Goal: Task Accomplishment & Management: Manage account settings

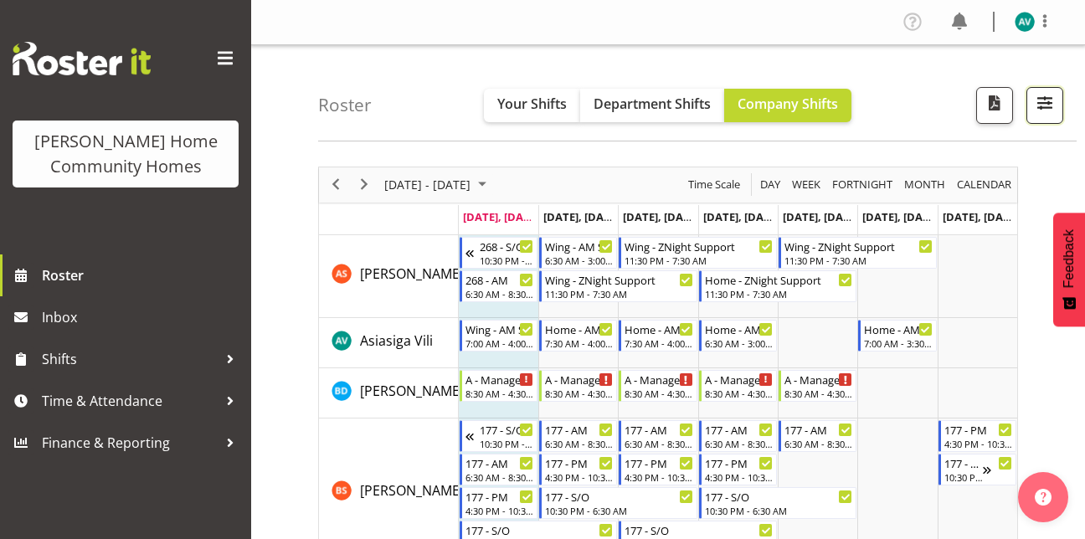
click at [1030, 100] on button "button" at bounding box center [1044, 105] width 37 height 37
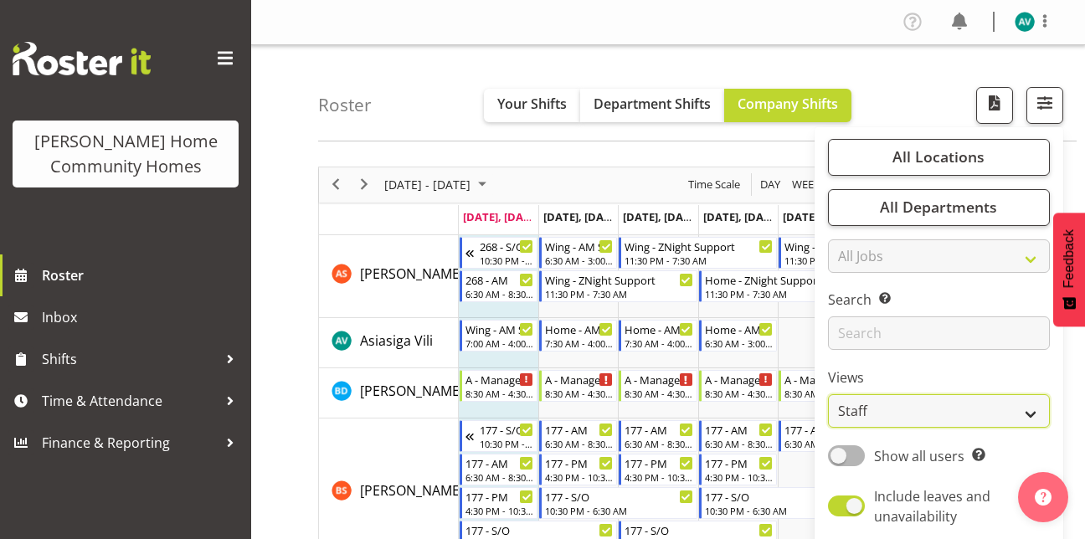
click at [839, 417] on select "Staff Role Shift - Horizontal Shift - Vertical Staff - Location" at bounding box center [939, 410] width 222 height 33
select select "role"
click at [829, 394] on select "Staff Role Shift - Horizontal Shift - Vertical Staff - Location" at bounding box center [939, 410] width 222 height 33
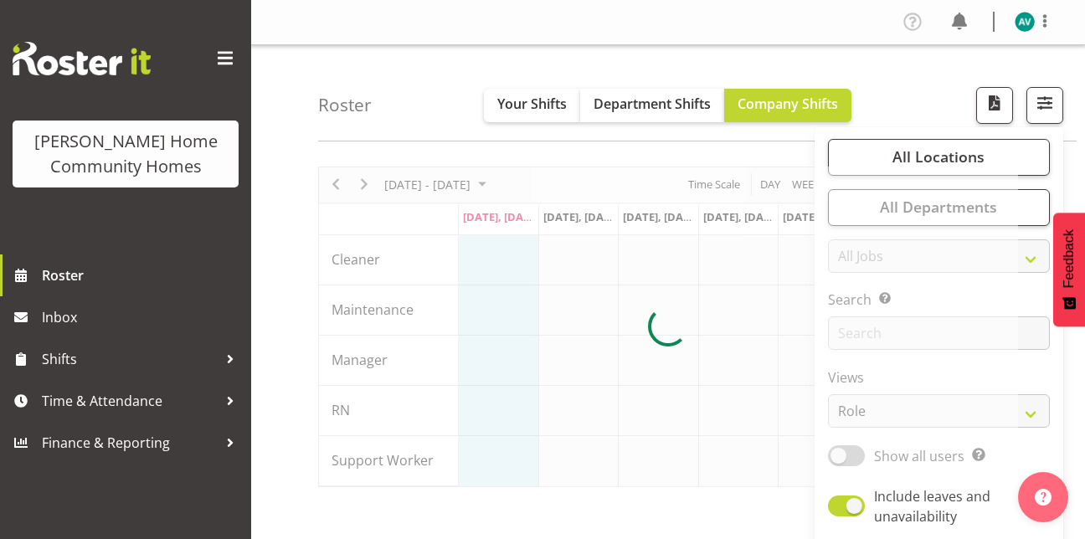
click at [885, 63] on div "Roster Your Shifts Department Shifts Company Shifts All Locations Clear [STREET…" at bounding box center [697, 93] width 759 height 96
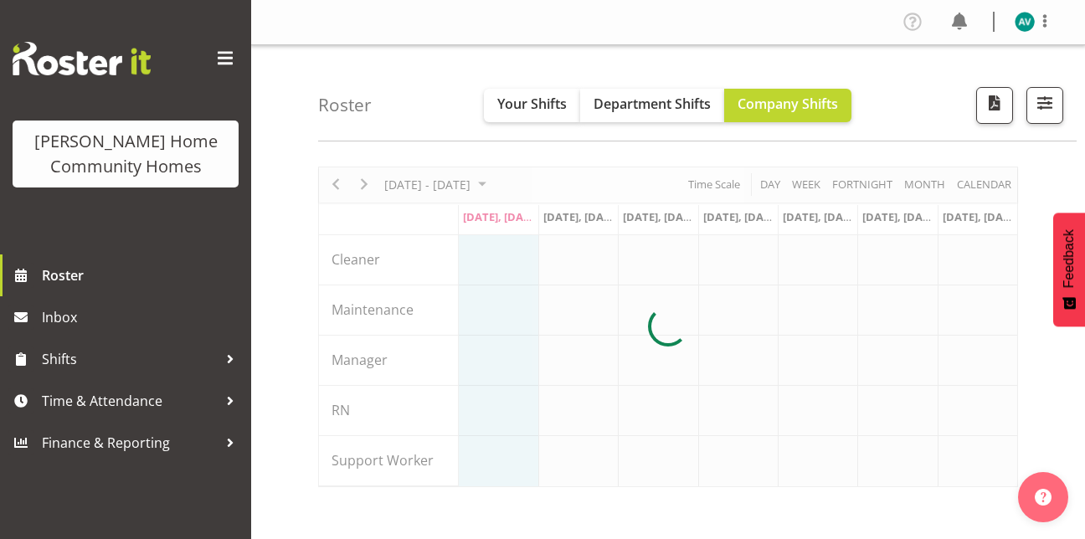
click at [885, 63] on div "Roster Your Shifts Department Shifts Company Shifts All Locations Clear [STREET…" at bounding box center [697, 93] width 759 height 96
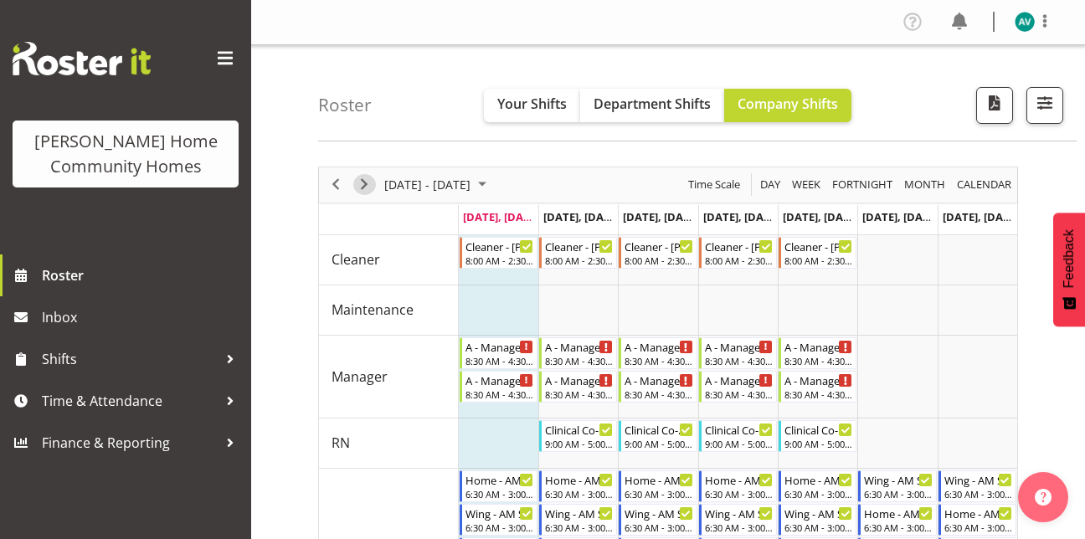
click at [369, 184] on span "Next" at bounding box center [364, 184] width 20 height 21
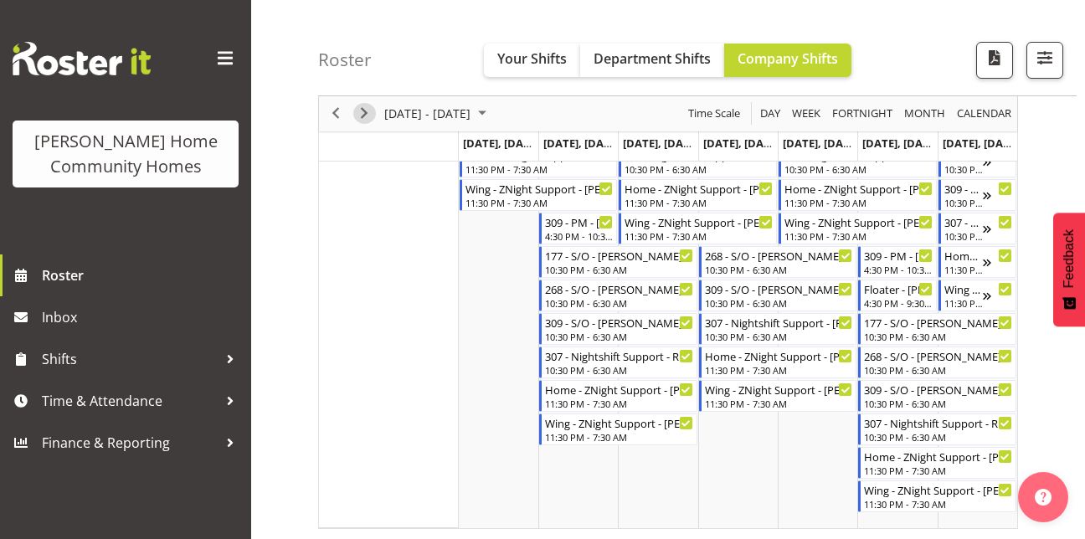
scroll to position [1064, 0]
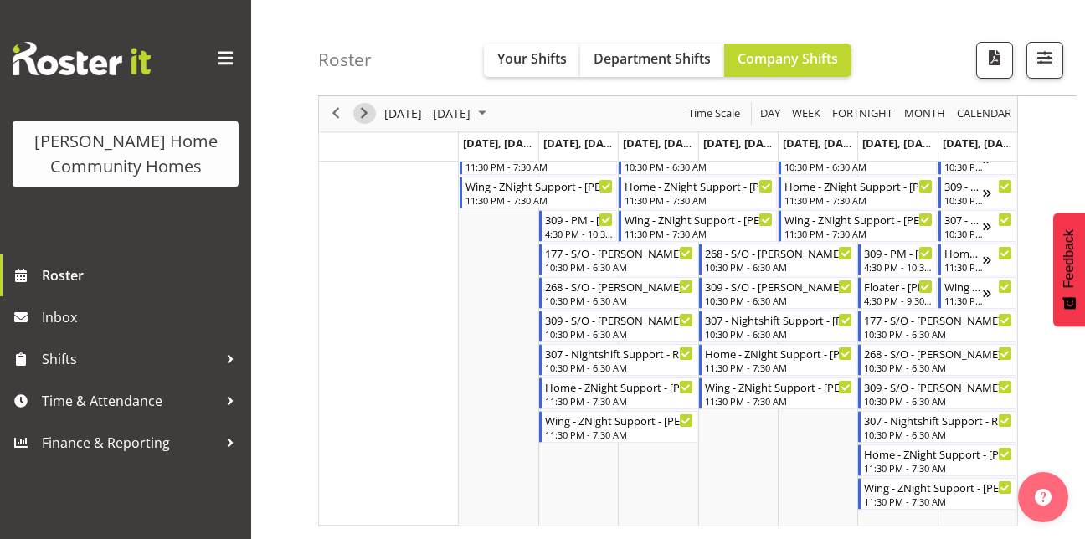
click at [362, 107] on span "Next" at bounding box center [364, 114] width 20 height 21
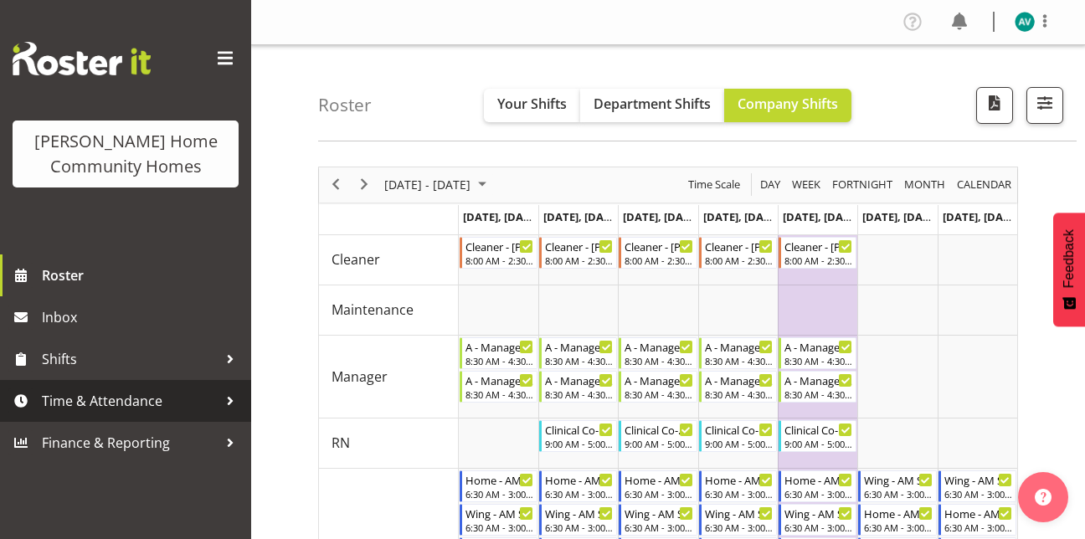
click at [114, 403] on span "Time & Attendance" at bounding box center [130, 400] width 176 height 25
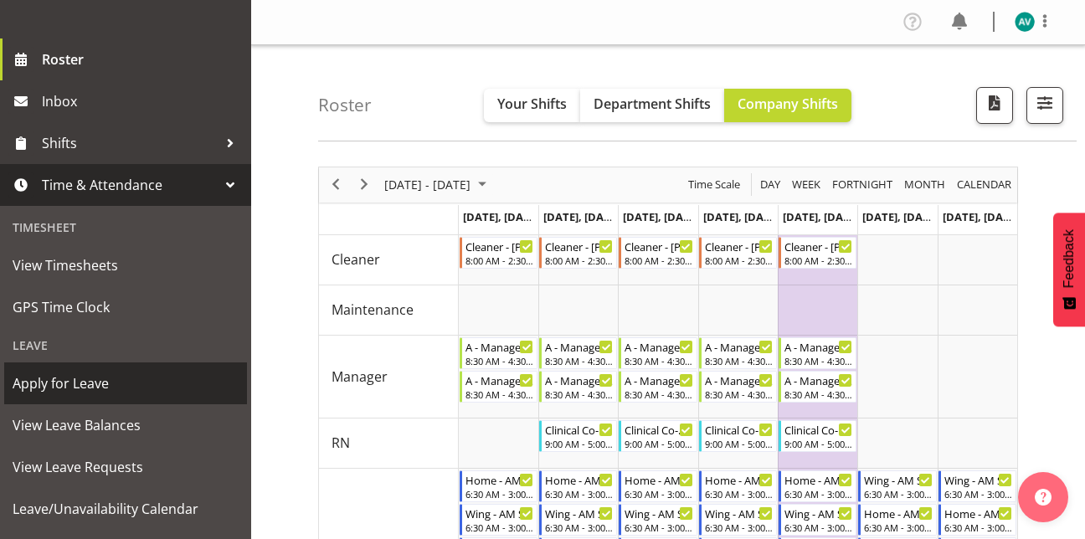
scroll to position [217, 0]
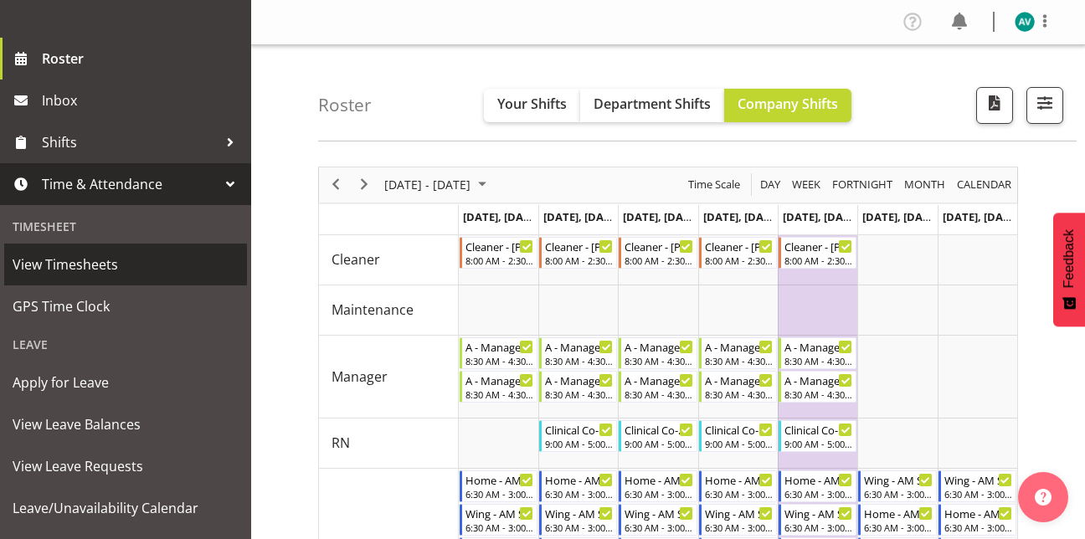
click at [71, 261] on span "View Timesheets" at bounding box center [126, 264] width 226 height 25
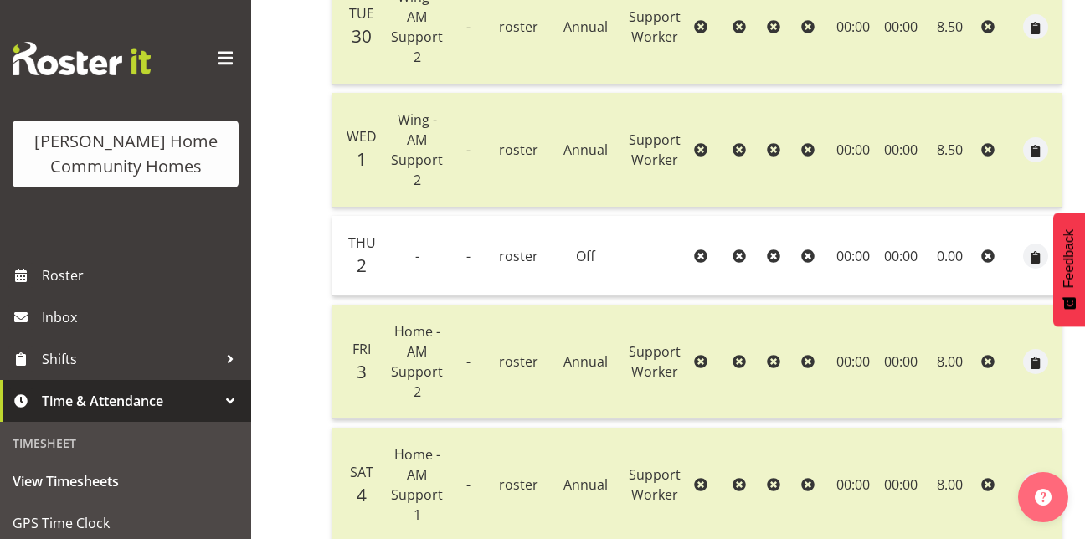
scroll to position [553, 0]
click at [583, 263] on td "Off" at bounding box center [586, 255] width 72 height 80
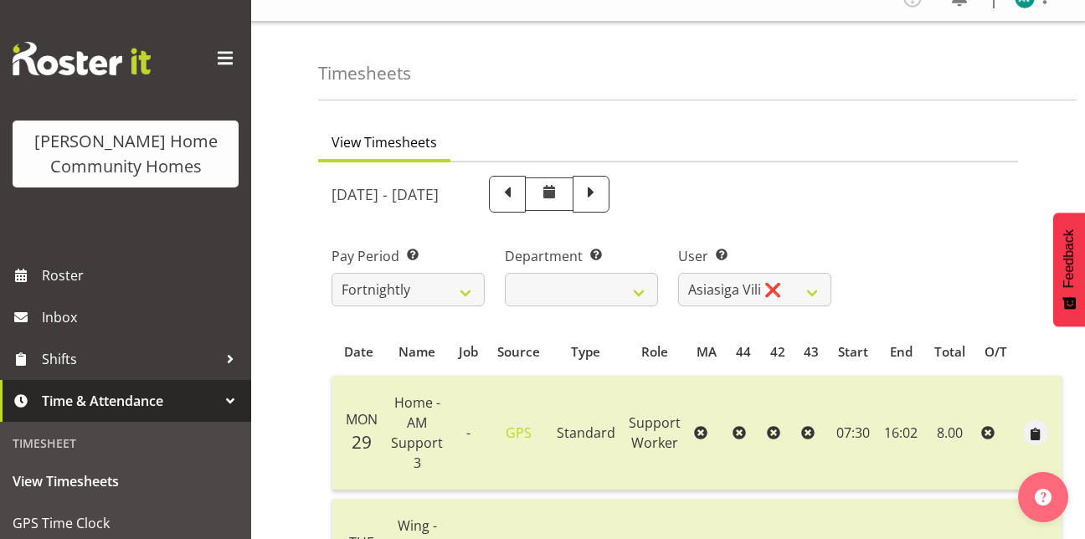
scroll to position [23, 0]
click at [602, 191] on span at bounding box center [591, 194] width 22 height 22
select select
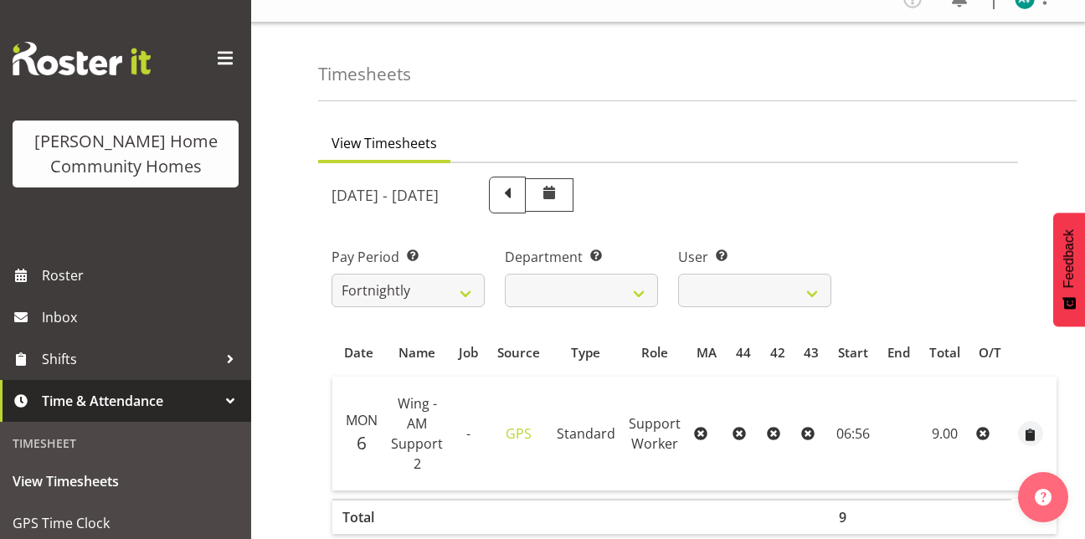
click at [518, 193] on span at bounding box center [507, 194] width 22 height 22
select select
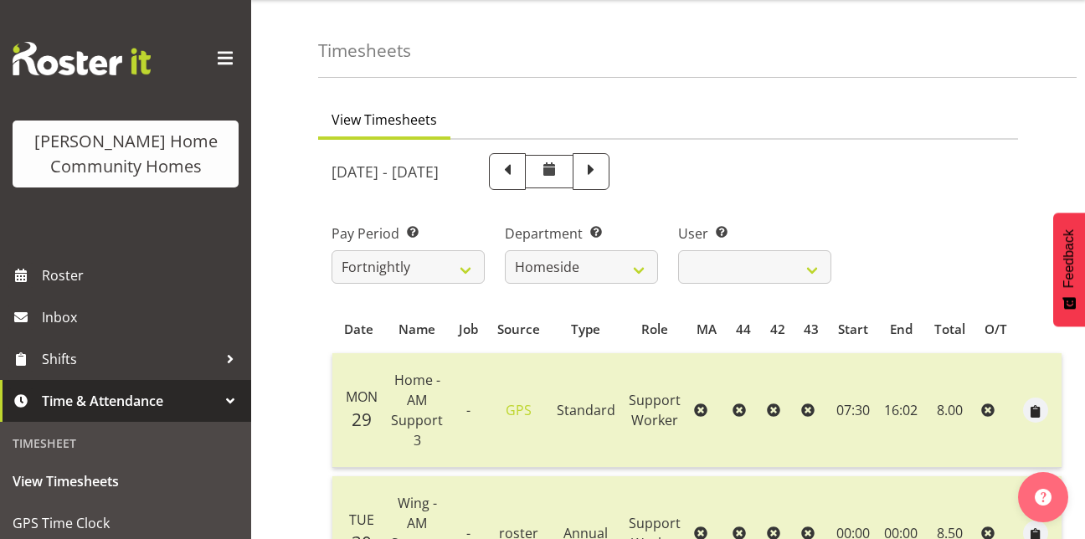
scroll to position [44, 0]
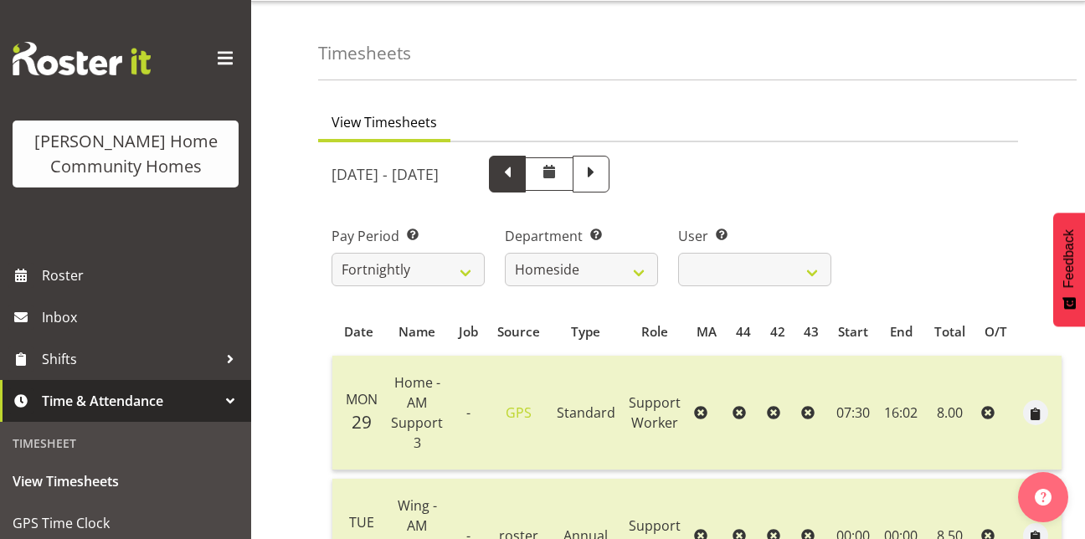
click at [518, 173] on span at bounding box center [507, 173] width 22 height 22
select select
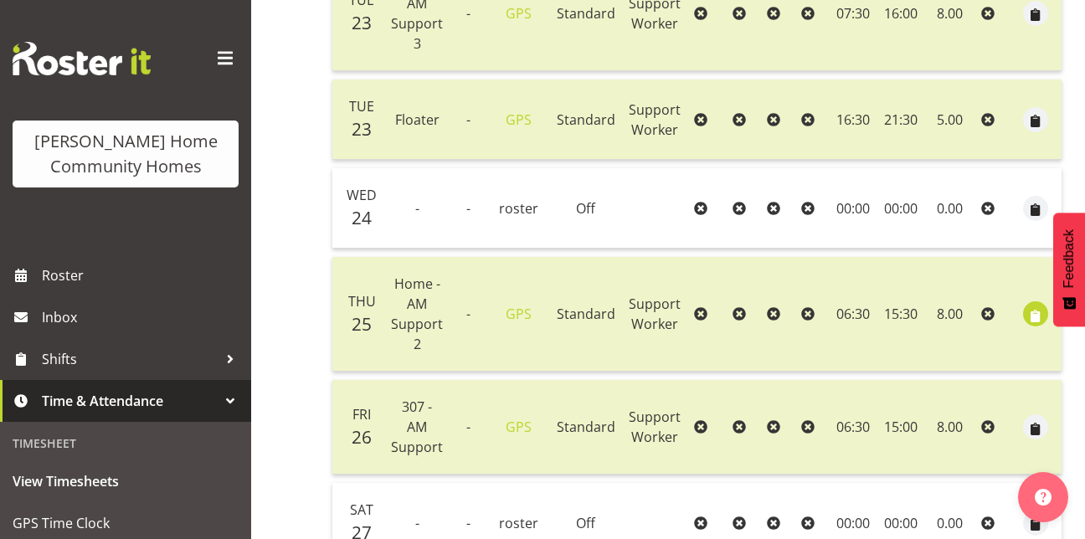
scroll to position [568, 0]
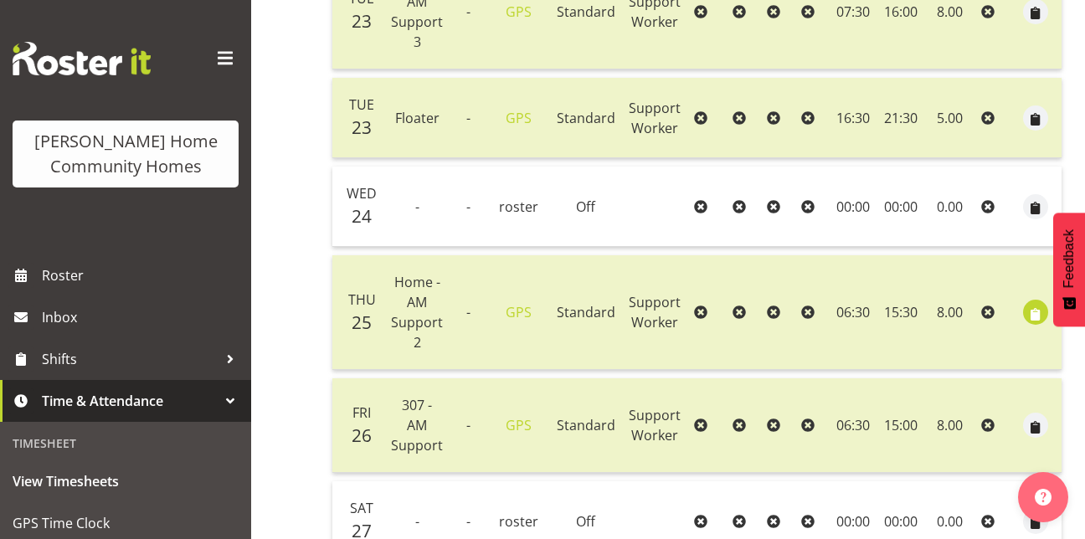
click at [687, 252] on table "Date Name Job Source Type Role MA 44 42 43 Start End Total O/T Mon 22 Wing - AM…" at bounding box center [697, 259] width 731 height 955
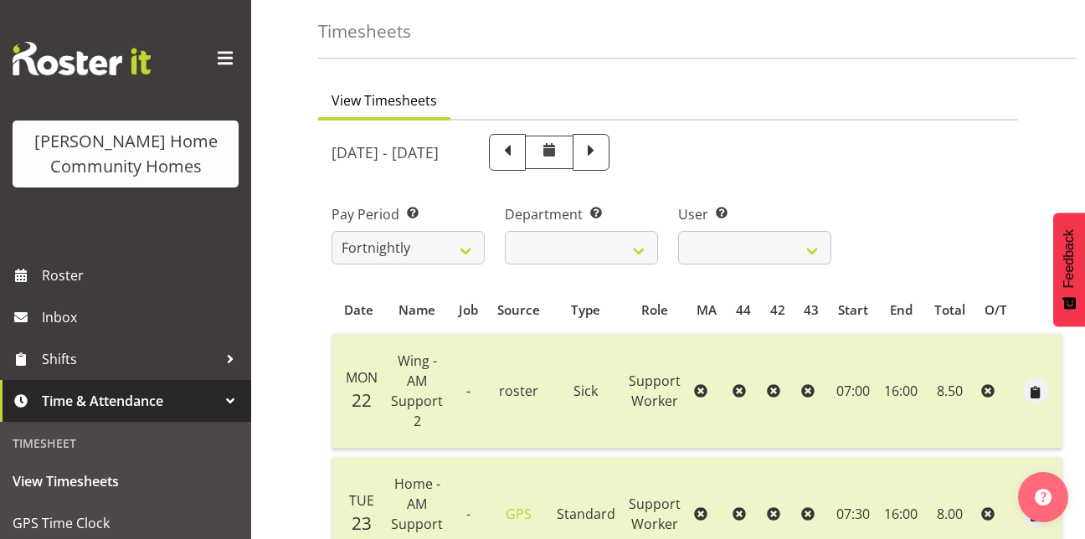
scroll to position [64, 0]
click at [610, 150] on span at bounding box center [591, 153] width 37 height 37
select select
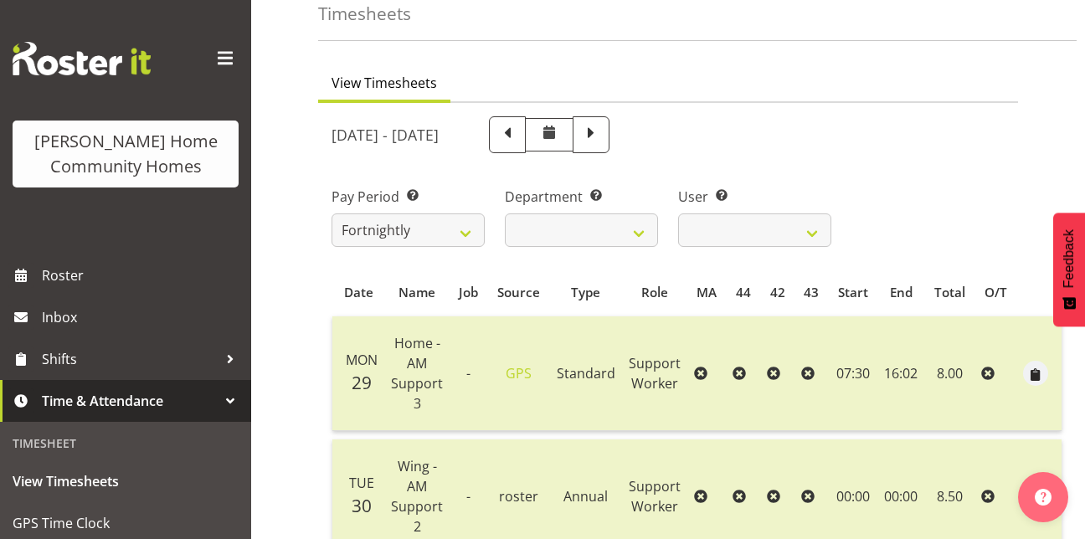
scroll to position [82, 0]
click at [602, 128] on span at bounding box center [591, 134] width 22 height 22
select select
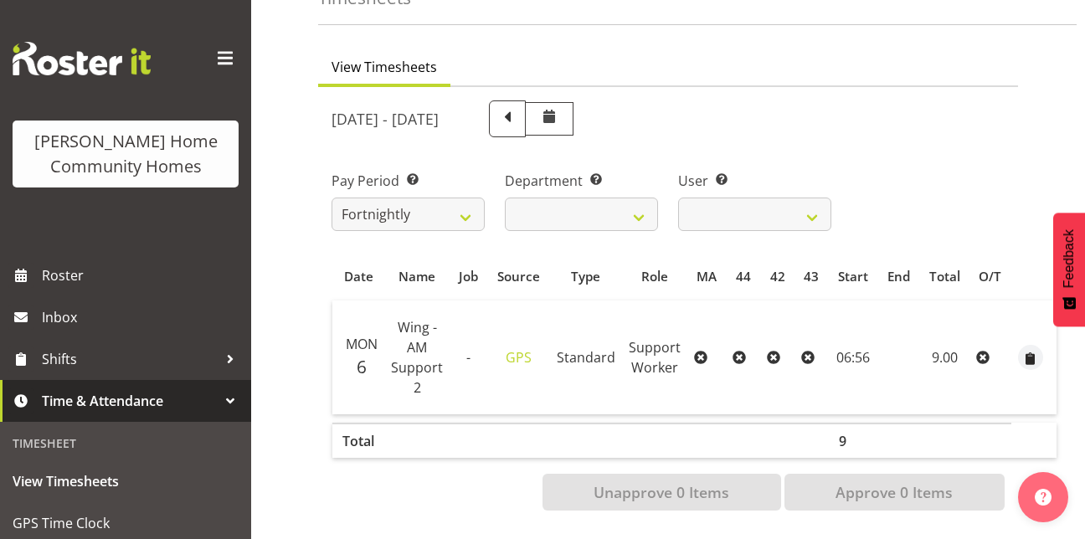
scroll to position [98, 0]
click at [518, 118] on span at bounding box center [507, 118] width 22 height 22
select select
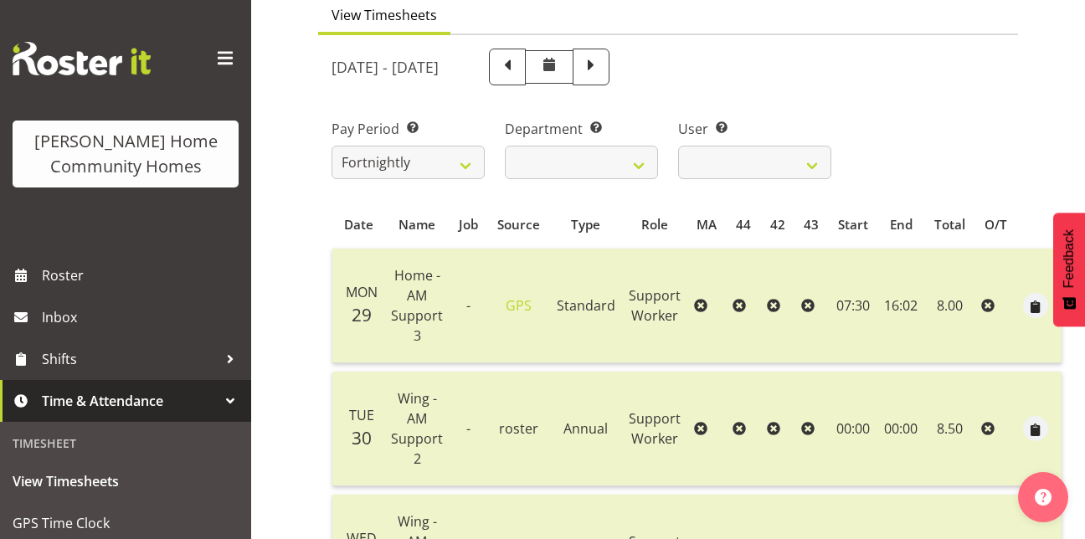
scroll to position [140, 0]
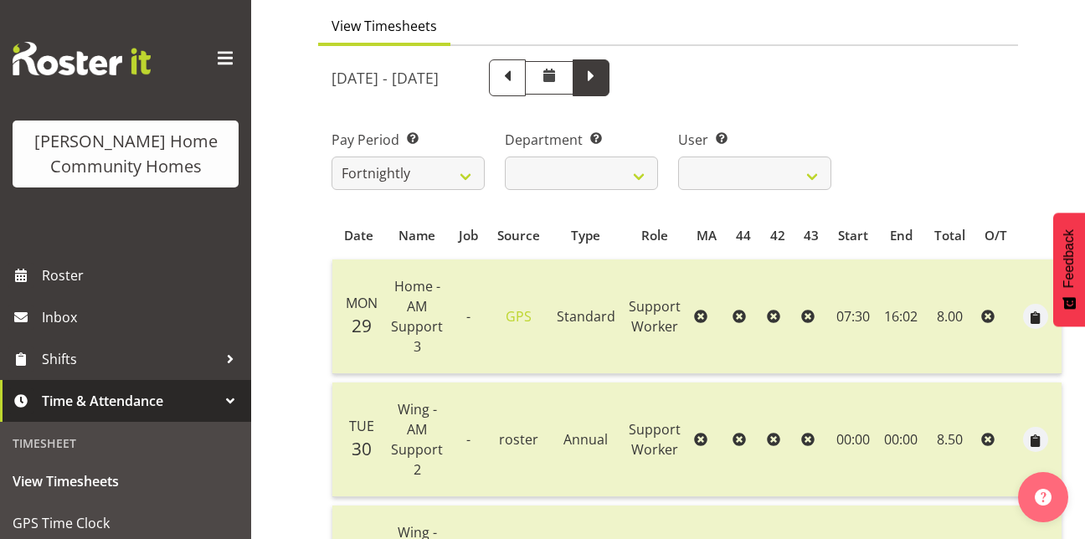
click at [610, 90] on span at bounding box center [591, 77] width 37 height 37
select select
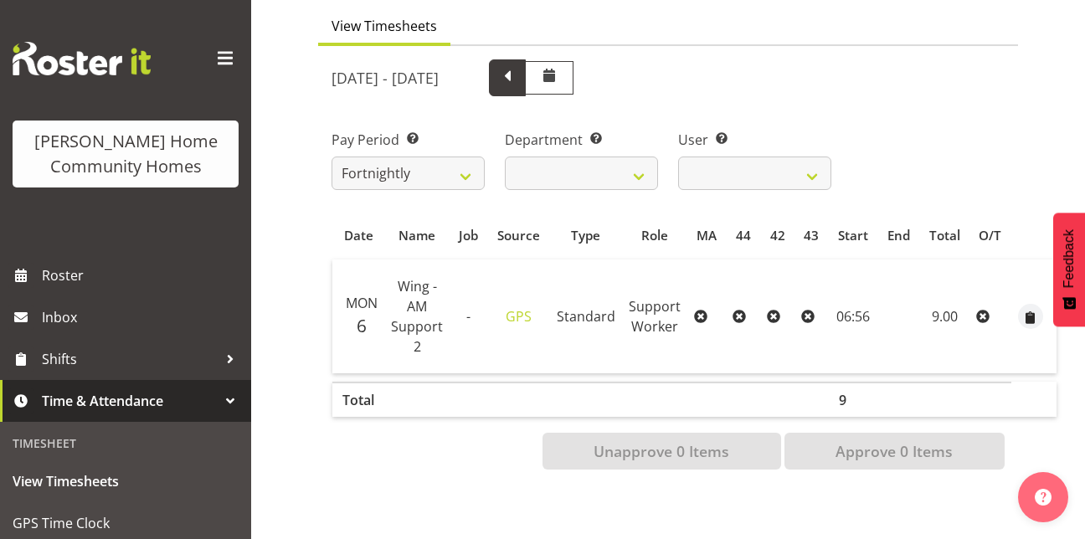
click at [518, 80] on span at bounding box center [507, 76] width 22 height 22
select select
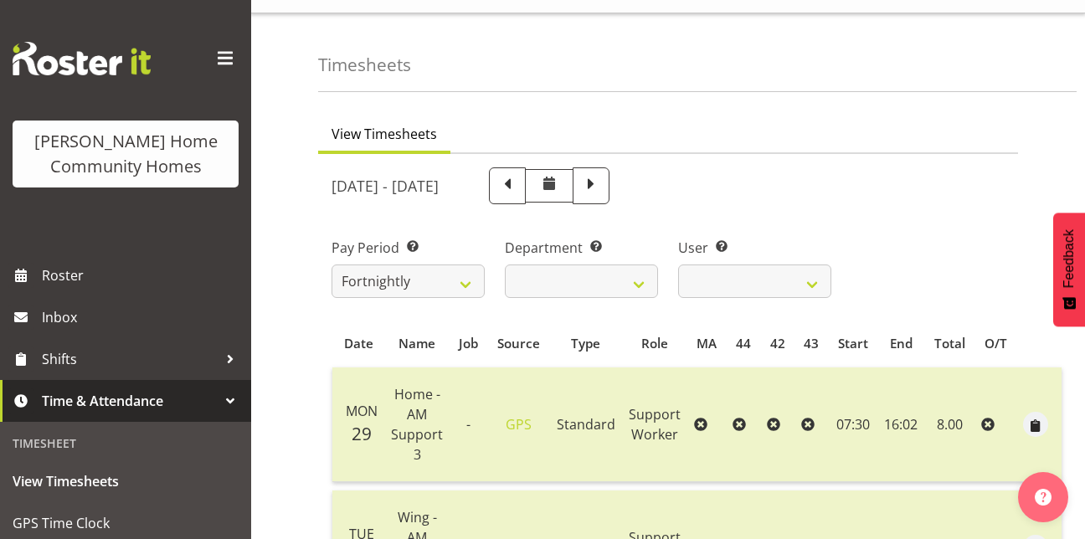
scroll to position [31, 0]
click at [518, 189] on span at bounding box center [507, 185] width 22 height 22
select select
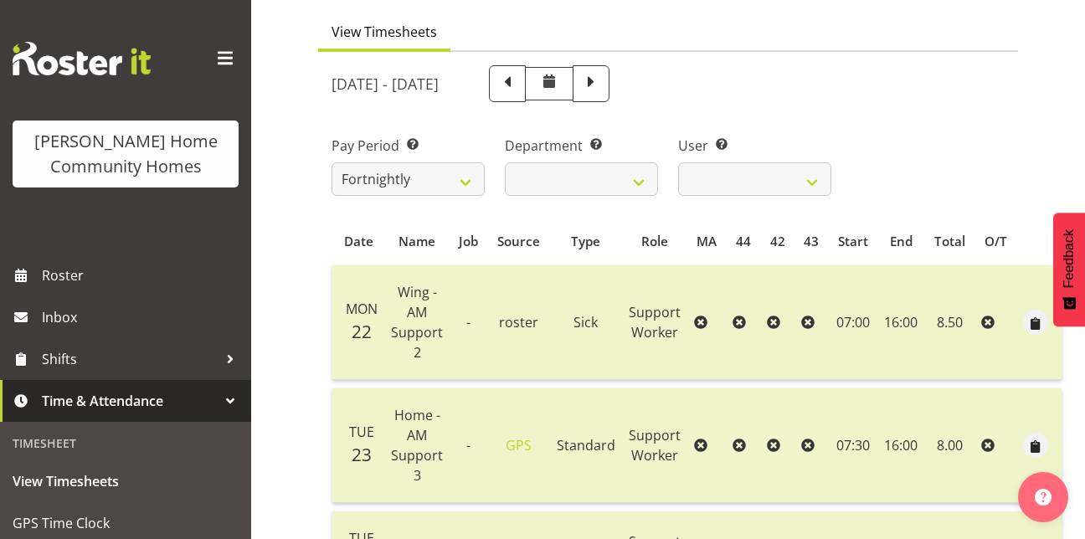
scroll to position [133, 0]
click at [526, 84] on span at bounding box center [507, 84] width 37 height 37
select select
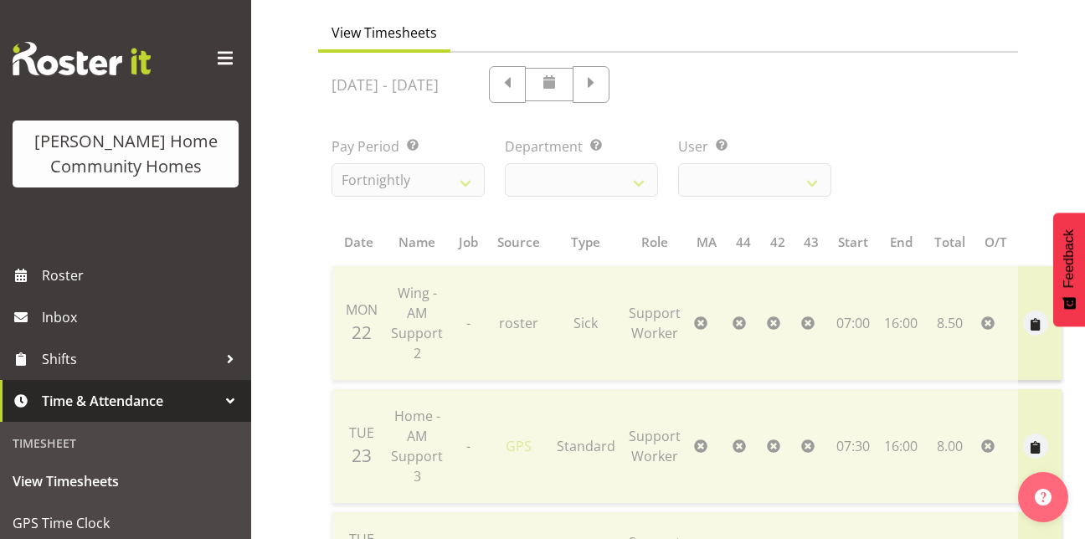
drag, startPoint x: 704, startPoint y: 207, endPoint x: 705, endPoint y: 342, distance: 135.6
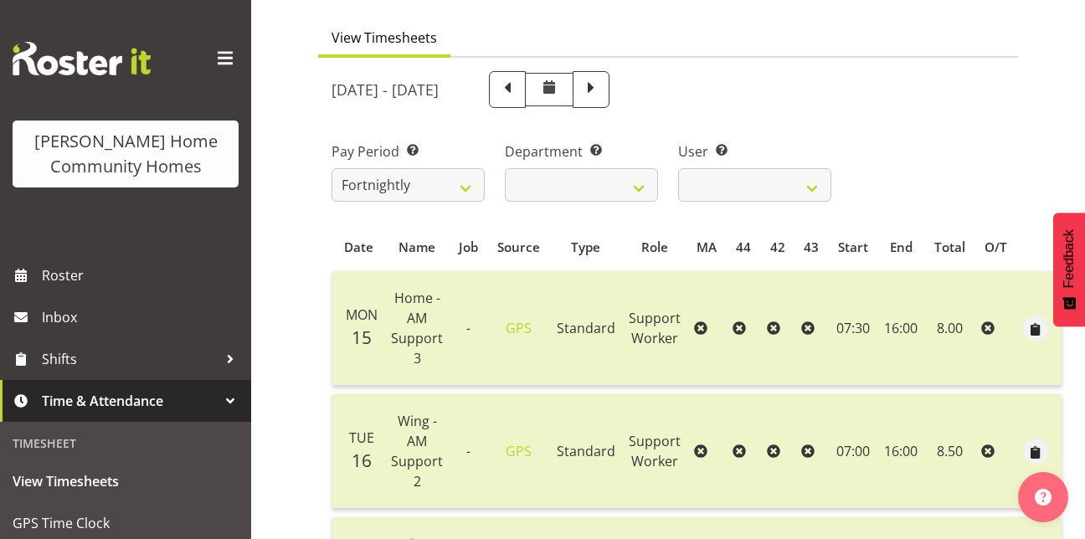
scroll to position [0, 0]
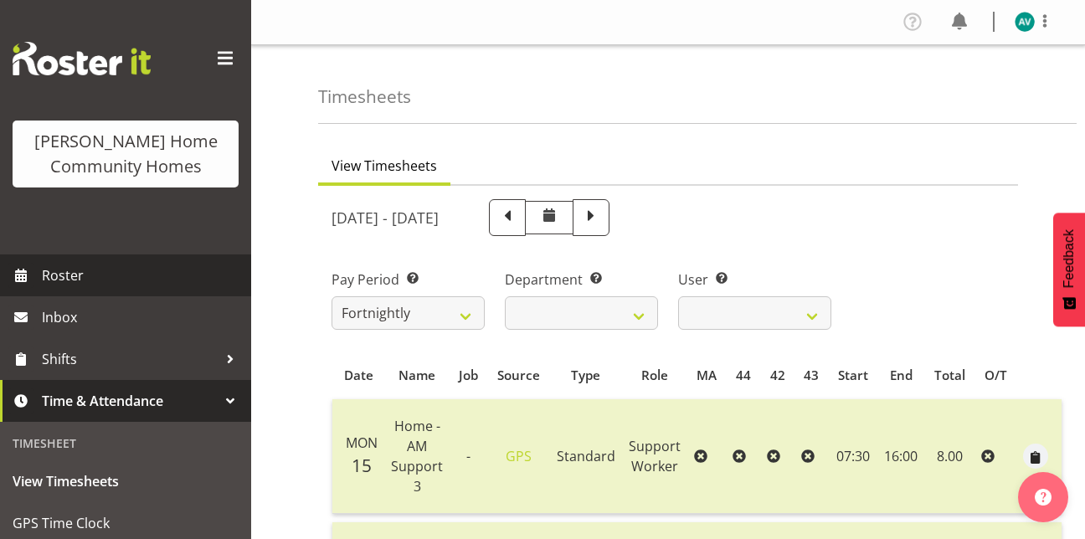
click at [39, 265] on link "Roster" at bounding box center [125, 276] width 251 height 42
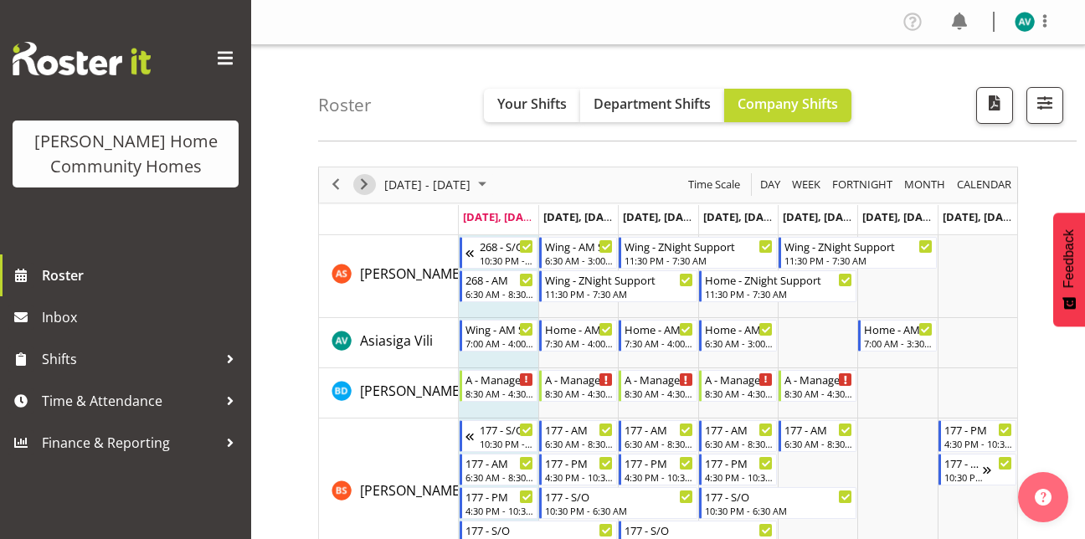
click at [368, 190] on span "Next" at bounding box center [364, 184] width 20 height 21
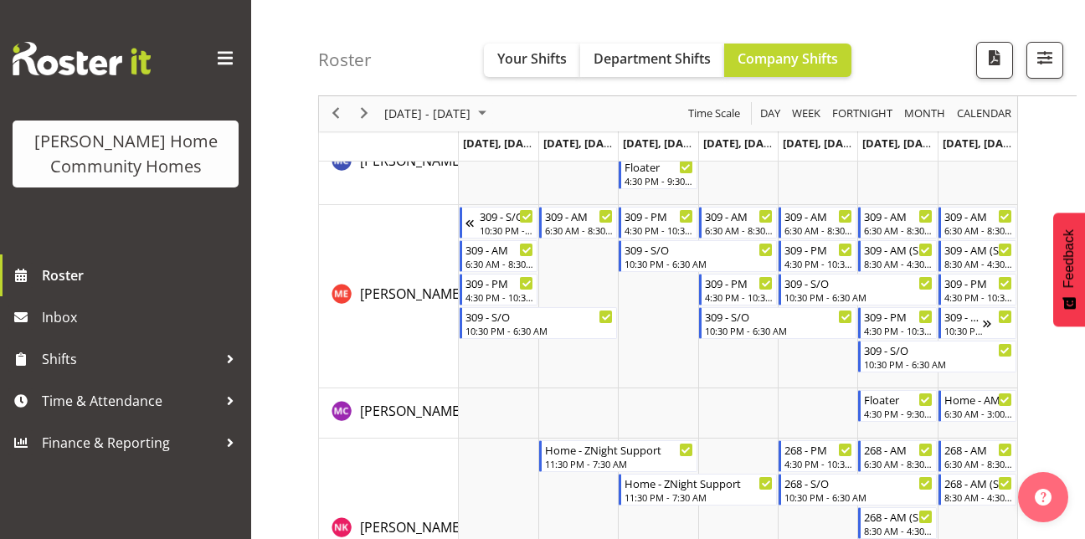
scroll to position [1814, 0]
click at [363, 112] on span "Next" at bounding box center [364, 114] width 20 height 21
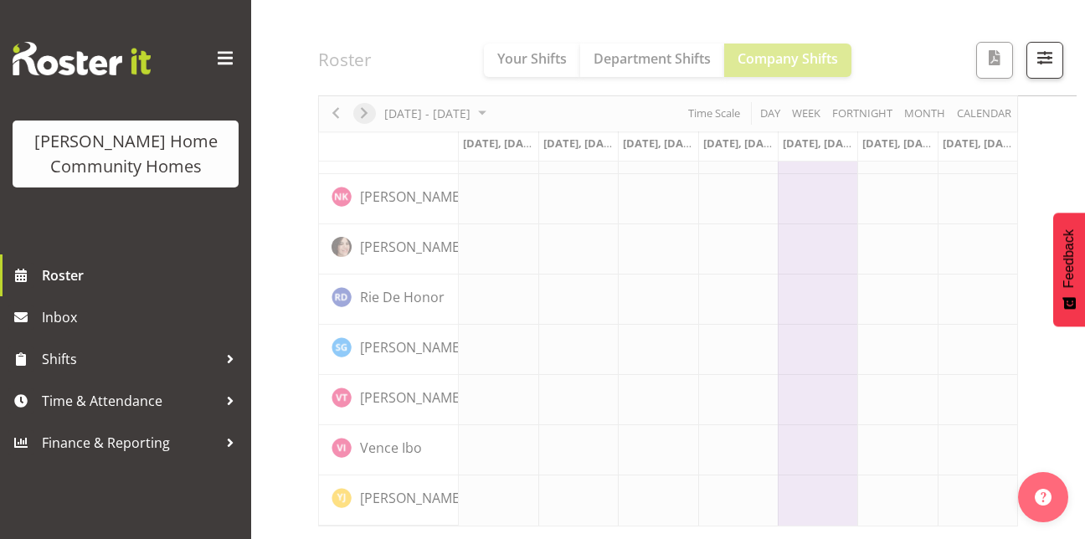
scroll to position [1317, 0]
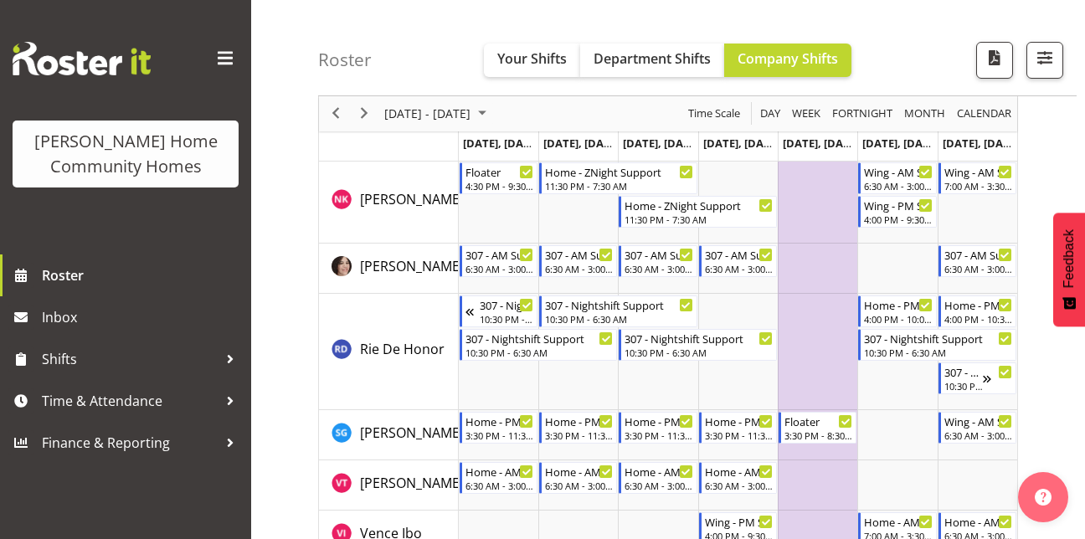
scroll to position [2376, 0]
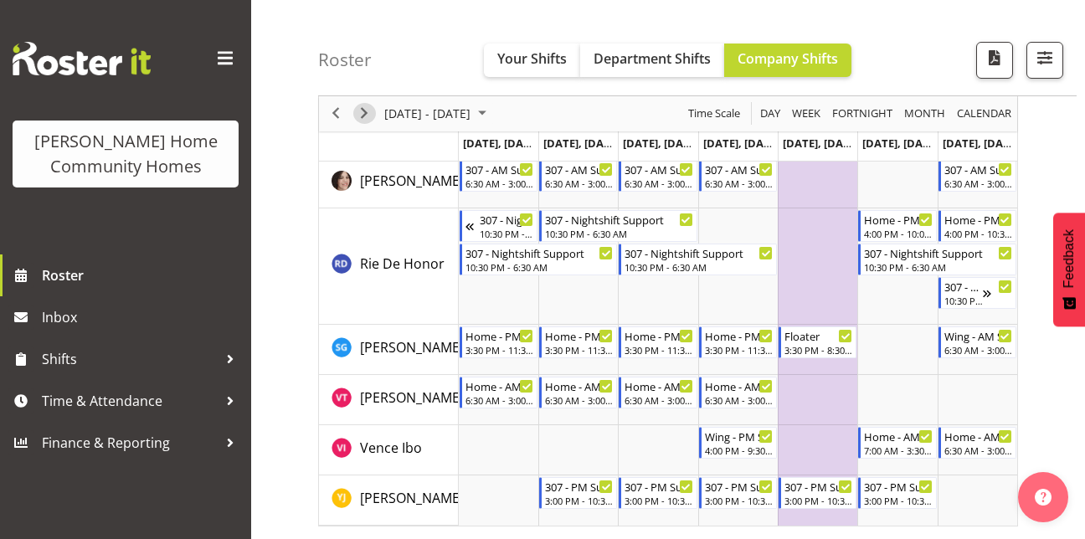
click at [358, 111] on span "Next" at bounding box center [364, 114] width 20 height 21
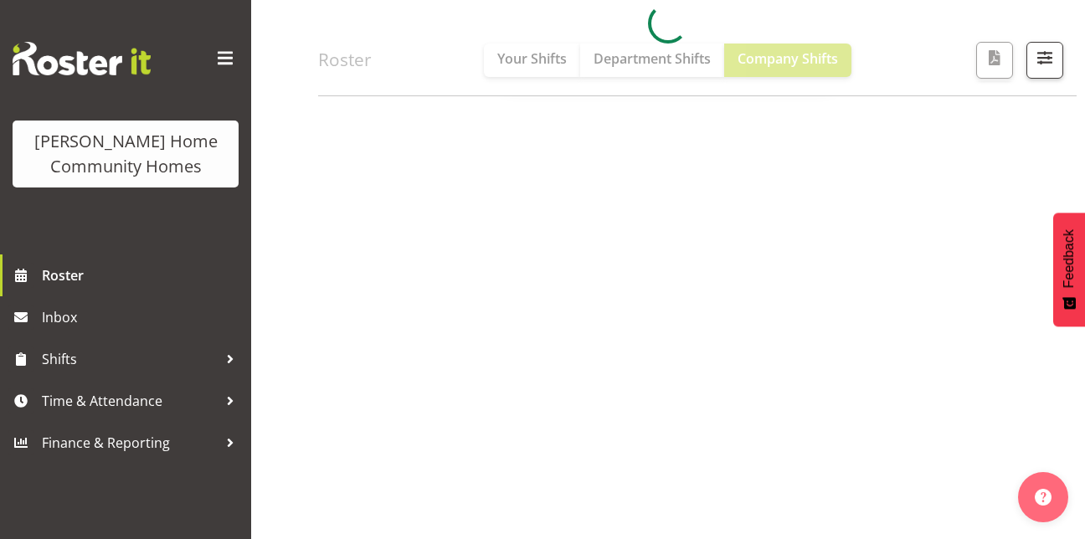
scroll to position [285, 0]
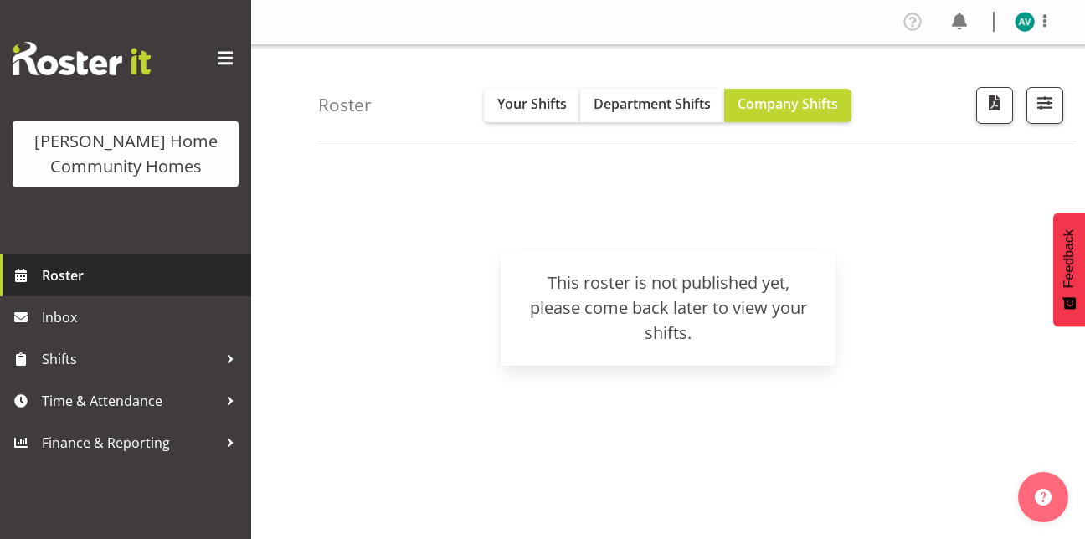
click at [91, 268] on span "Roster" at bounding box center [142, 275] width 201 height 25
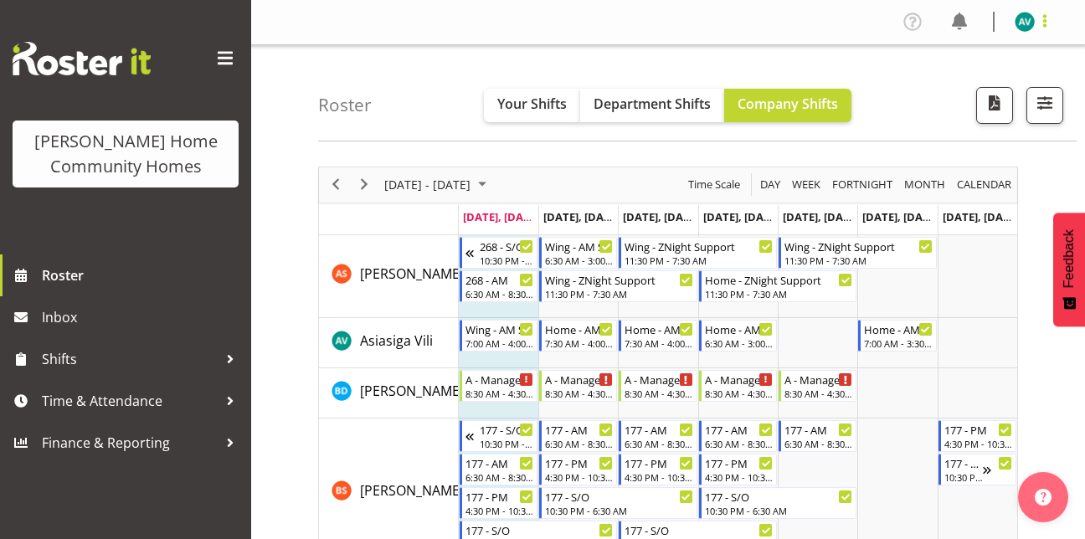
click at [1040, 21] on span at bounding box center [1045, 21] width 20 height 20
click at [961, 85] on link "Log Out" at bounding box center [974, 88] width 161 height 30
